Goal: Information Seeking & Learning: Learn about a topic

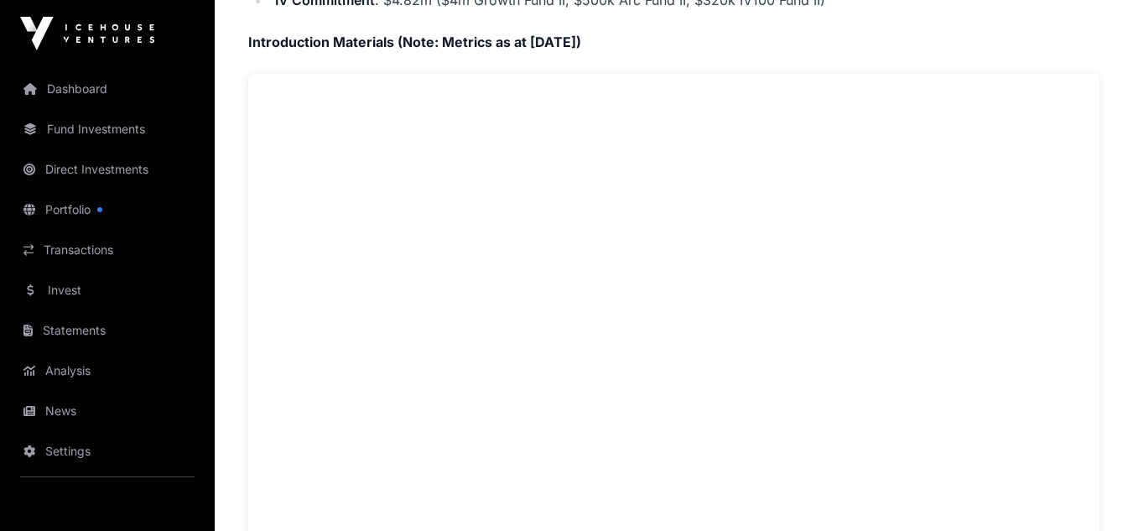
scroll to position [587, 0]
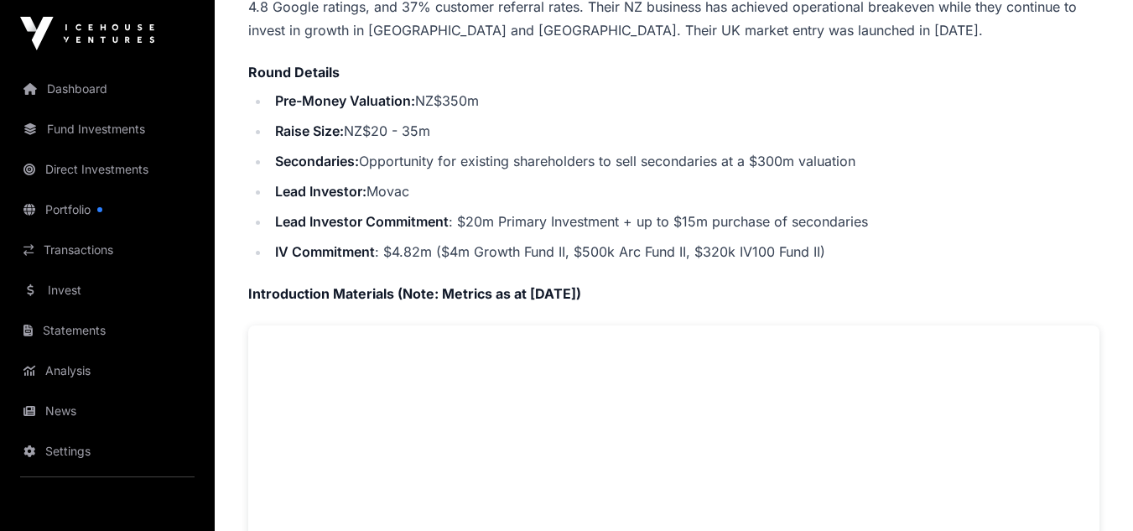
click at [96, 211] on link "Portfolio" at bounding box center [107, 209] width 188 height 37
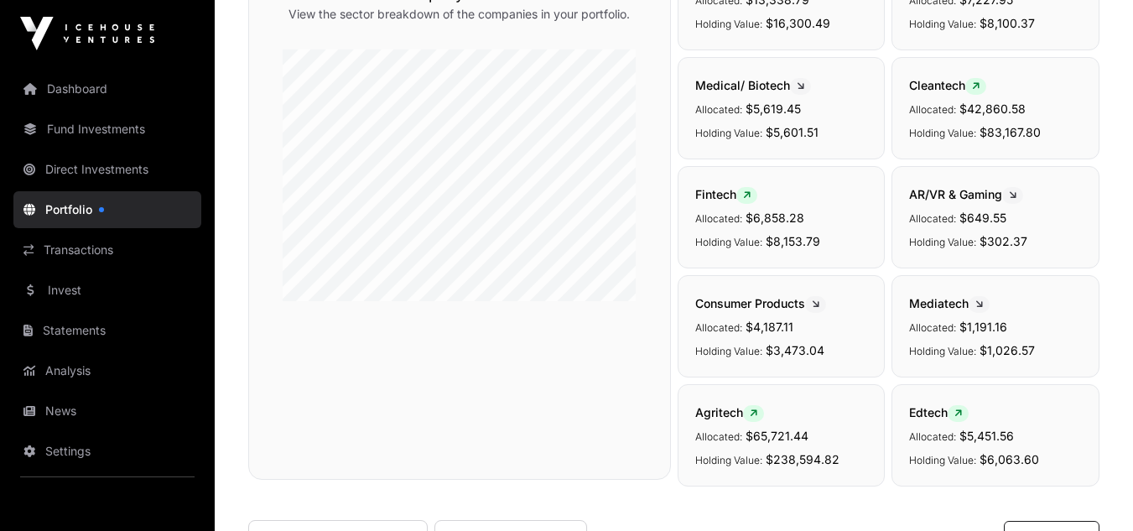
scroll to position [84, 0]
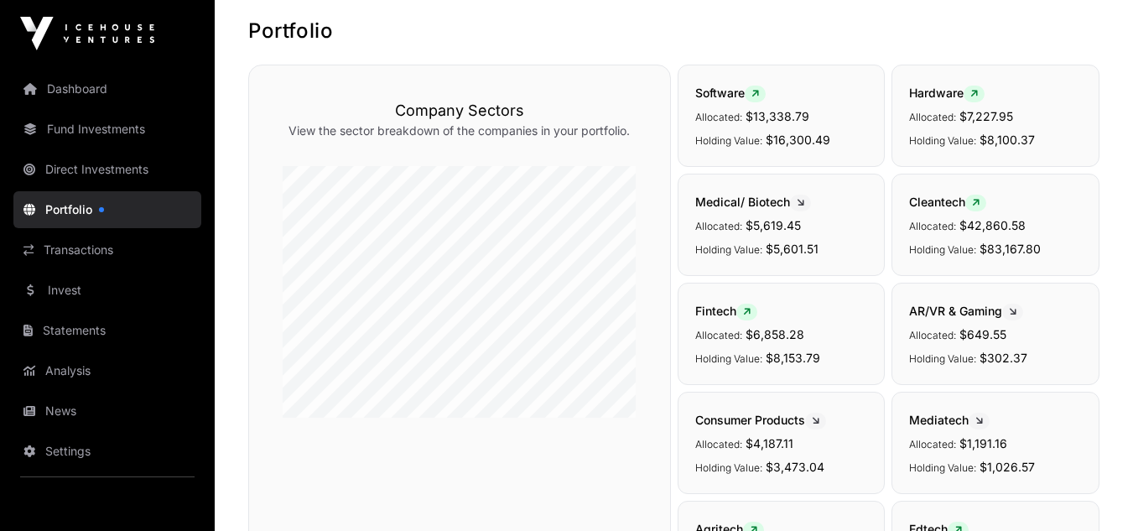
click at [980, 204] on icon at bounding box center [976, 203] width 8 height 10
click at [954, 206] on span "Cleantech" at bounding box center [947, 202] width 77 height 14
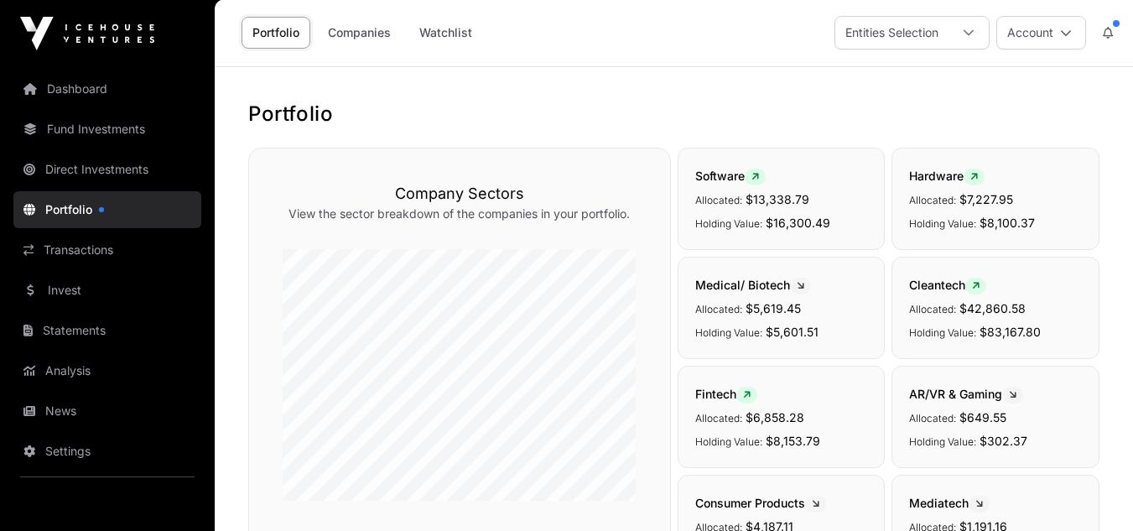
scroll to position [0, 0]
click at [933, 288] on span "Cleantech" at bounding box center [947, 285] width 77 height 14
click at [930, 309] on span "Allocated:" at bounding box center [932, 310] width 47 height 13
click at [966, 37] on icon at bounding box center [969, 34] width 12 height 12
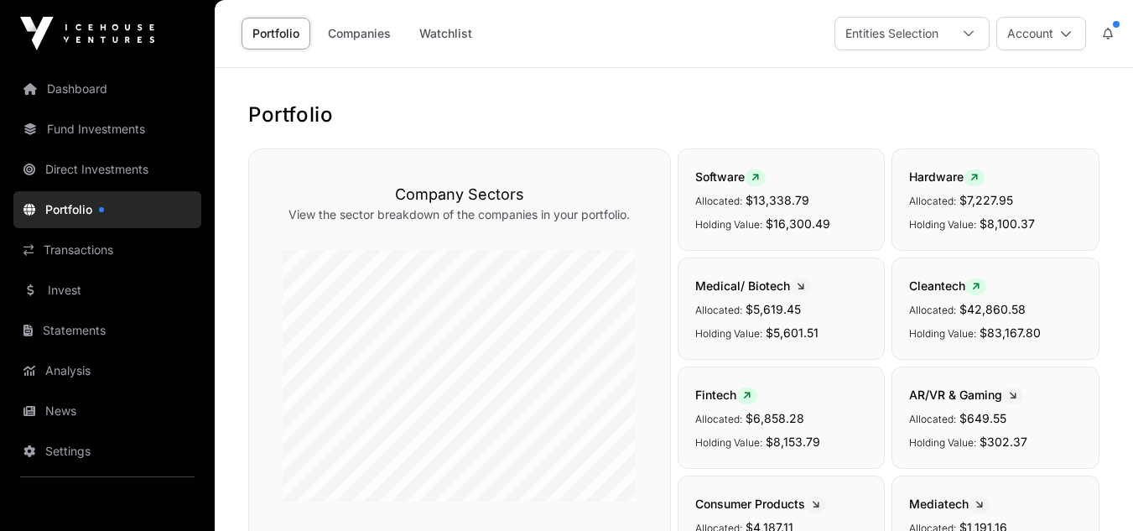
click at [363, 38] on link "Companies" at bounding box center [359, 34] width 85 height 32
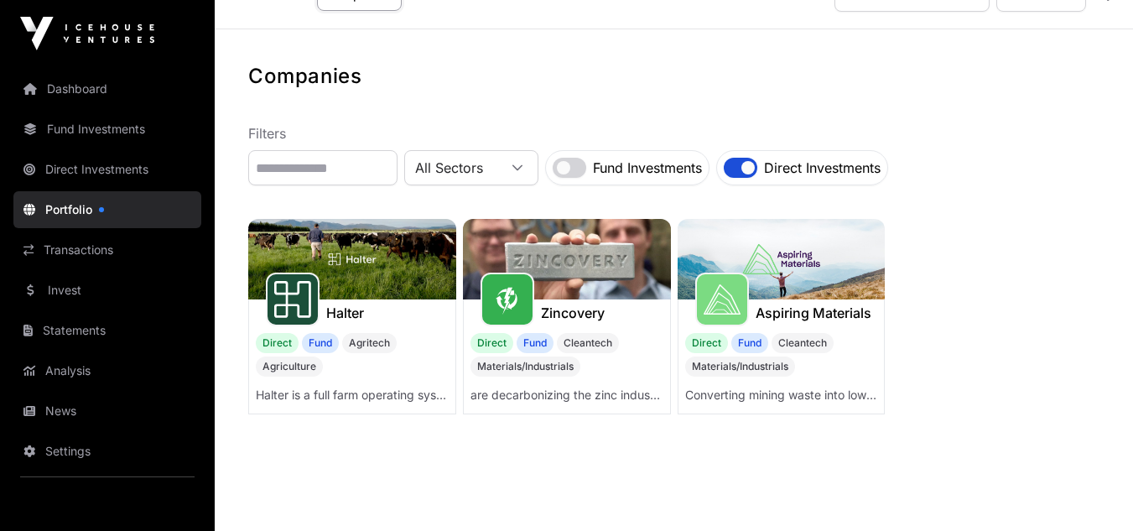
scroll to position [70, 0]
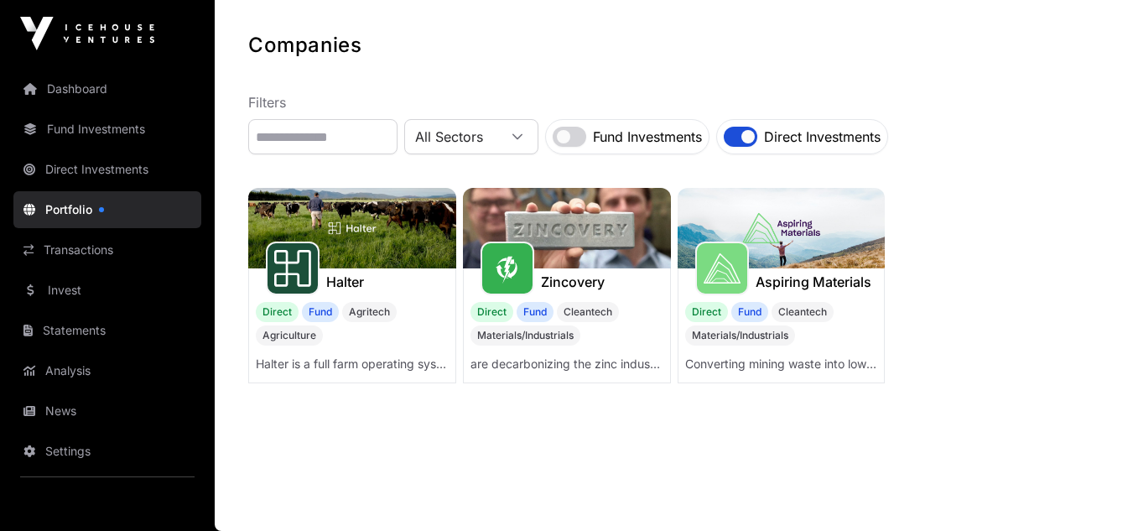
click at [798, 249] on img at bounding box center [782, 228] width 208 height 81
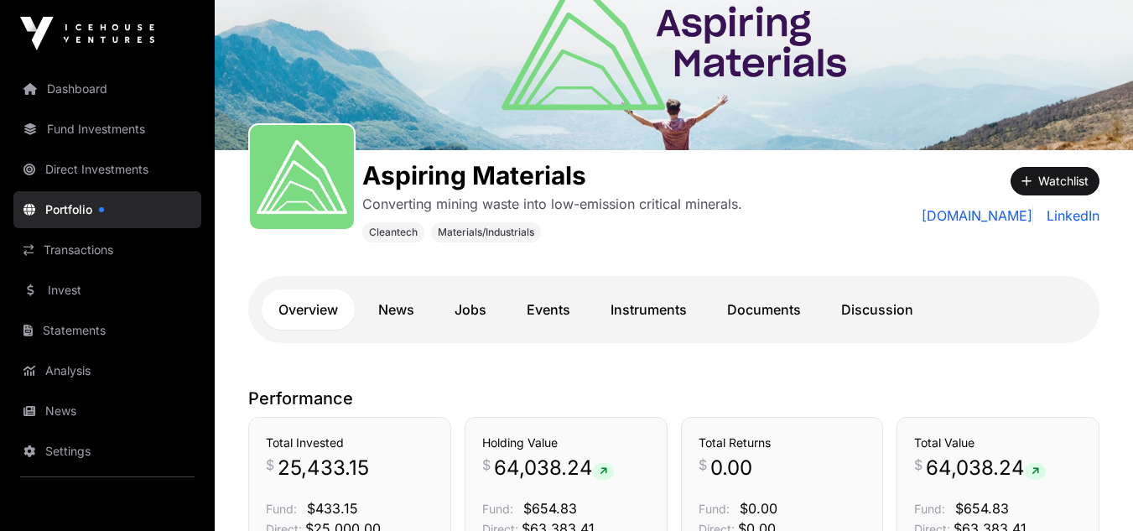
scroll to position [84, 0]
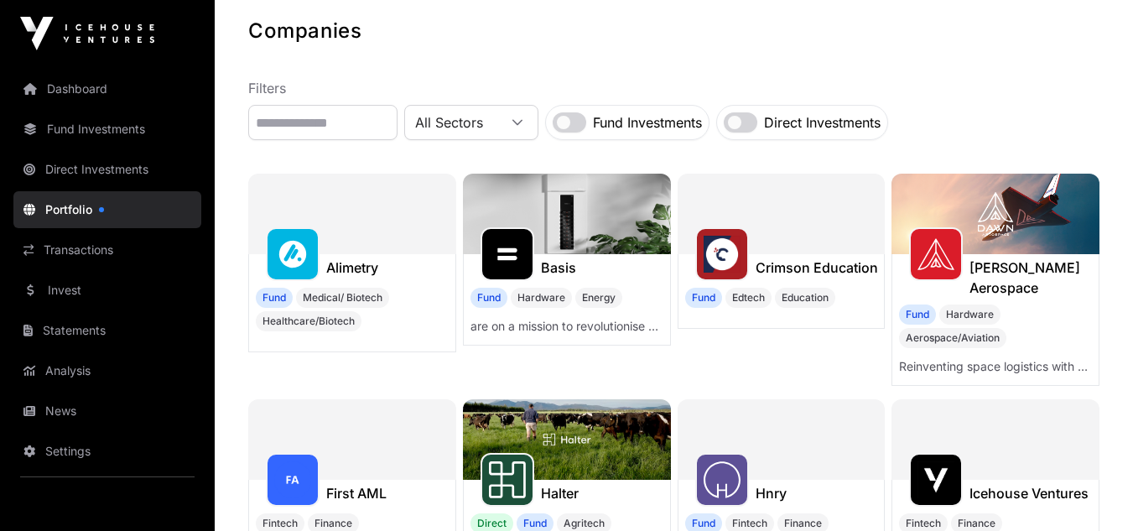
scroll to position [70, 0]
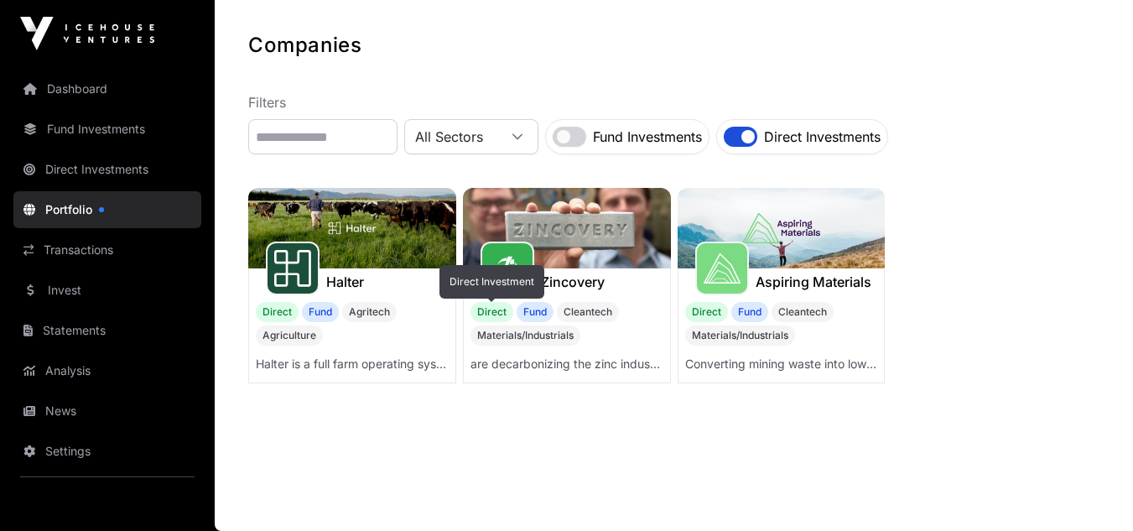
click at [491, 315] on span "Direct" at bounding box center [491, 312] width 43 height 20
click at [574, 226] on img at bounding box center [567, 228] width 208 height 81
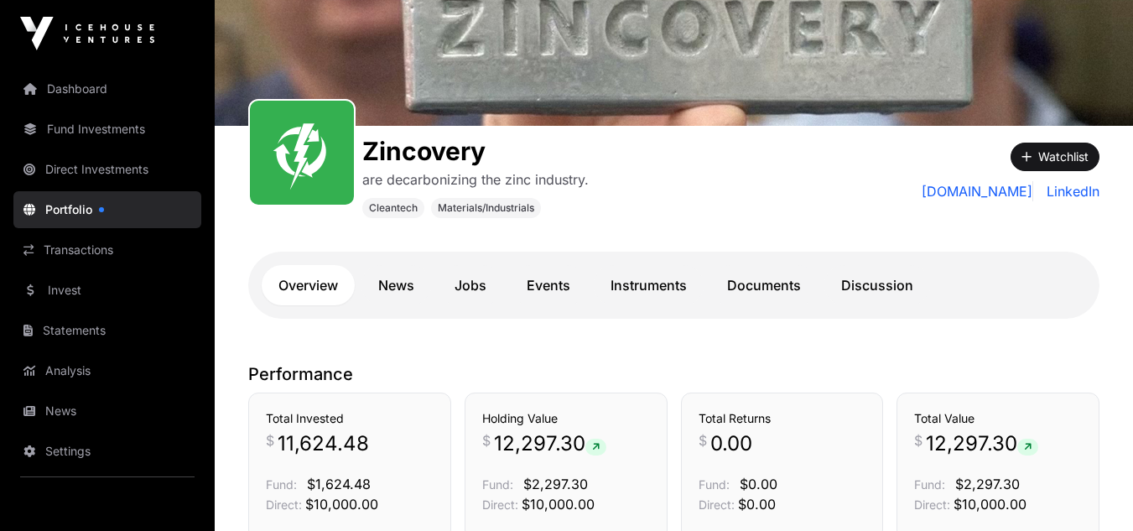
scroll to position [168, 0]
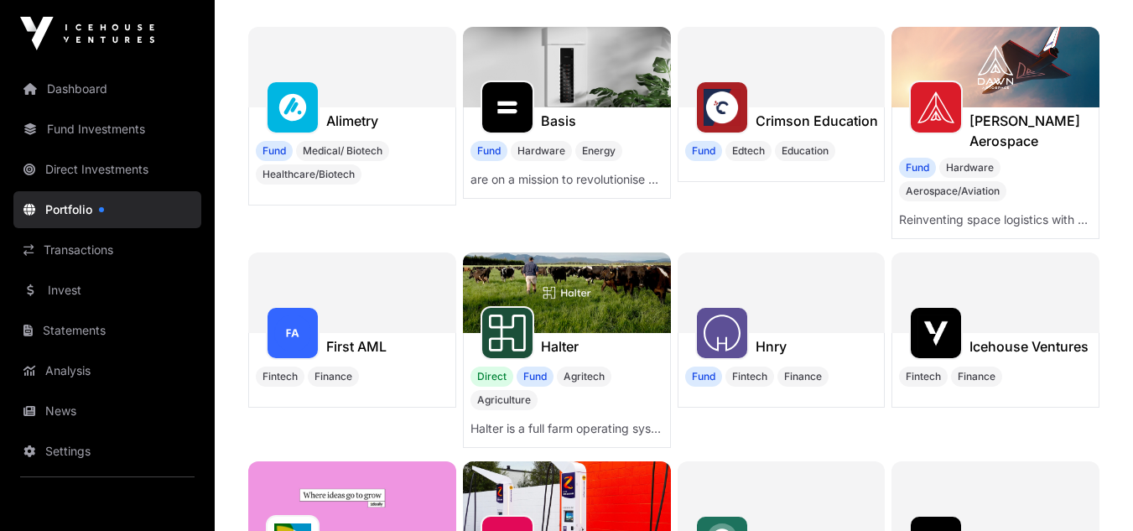
scroll to position [237, 0]
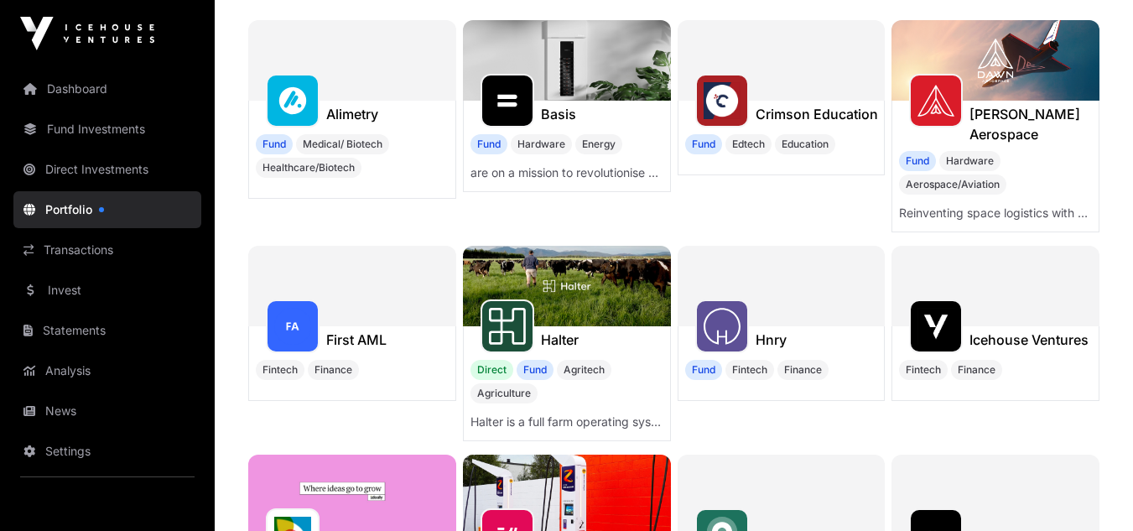
click at [537, 289] on img at bounding box center [567, 286] width 208 height 81
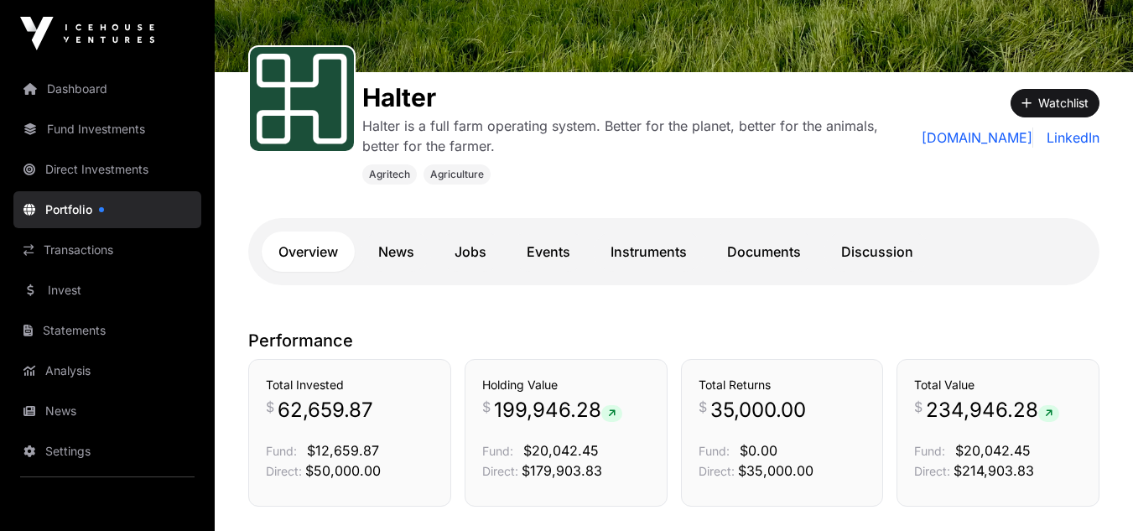
scroll to position [252, 0]
